Goal: Find contact information: Find contact information

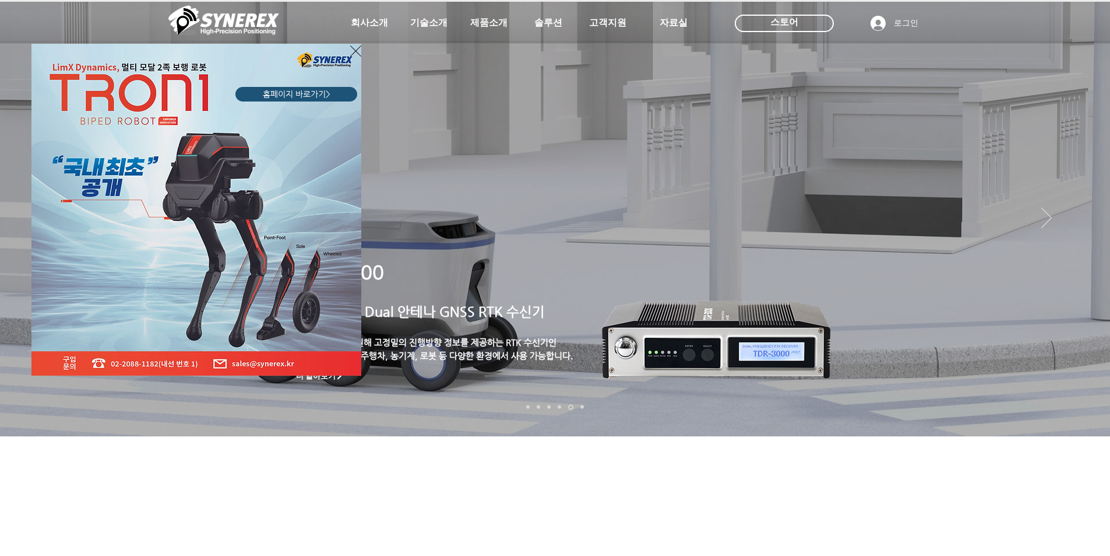
click at [356, 51] on icon "사이트로 돌아가기" at bounding box center [355, 50] width 11 height 11
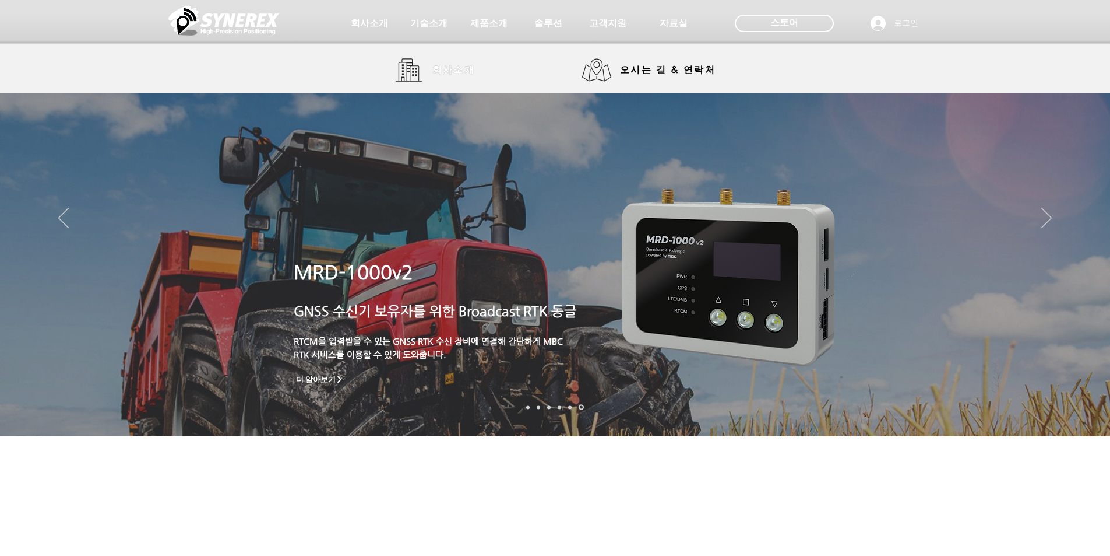
click at [435, 74] on span "회사소개" at bounding box center [454, 70] width 43 height 12
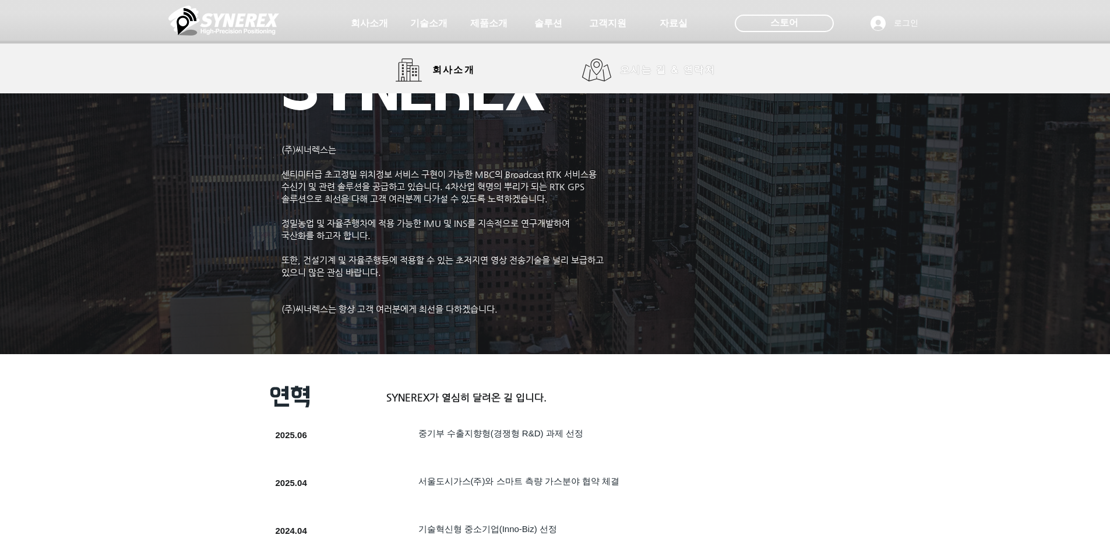
click at [674, 75] on span "오시는 길 & 연락처" at bounding box center [668, 70] width 96 height 13
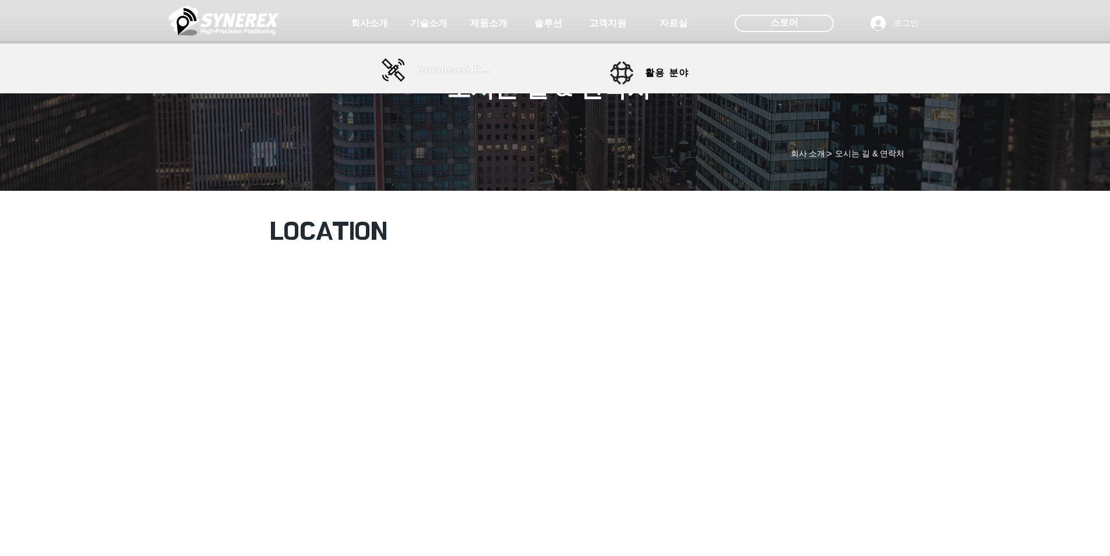
click at [447, 73] on span "Broadcast RTK" at bounding box center [456, 70] width 79 height 10
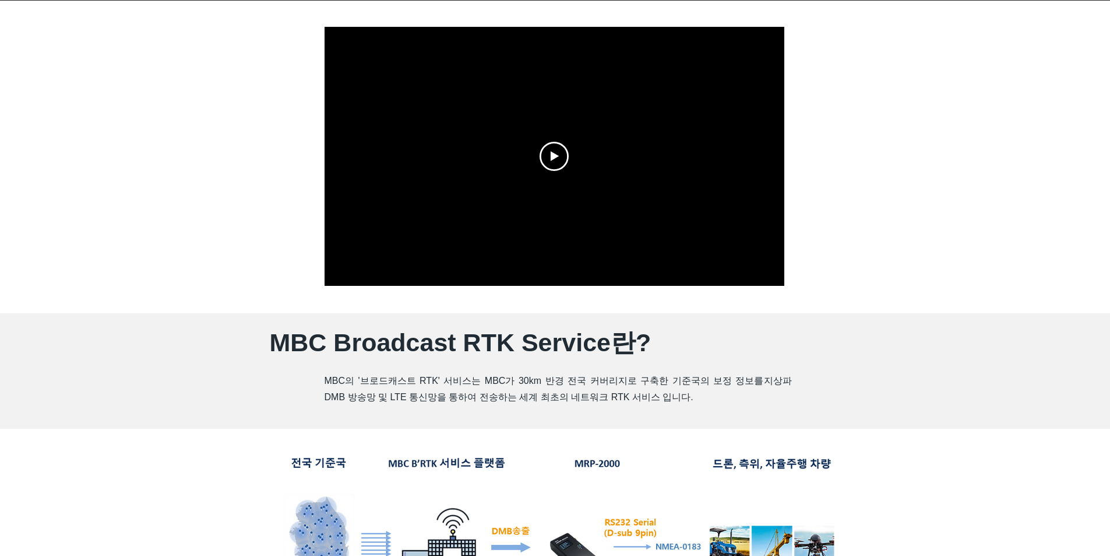
scroll to position [350, 0]
